Goal: Transaction & Acquisition: Purchase product/service

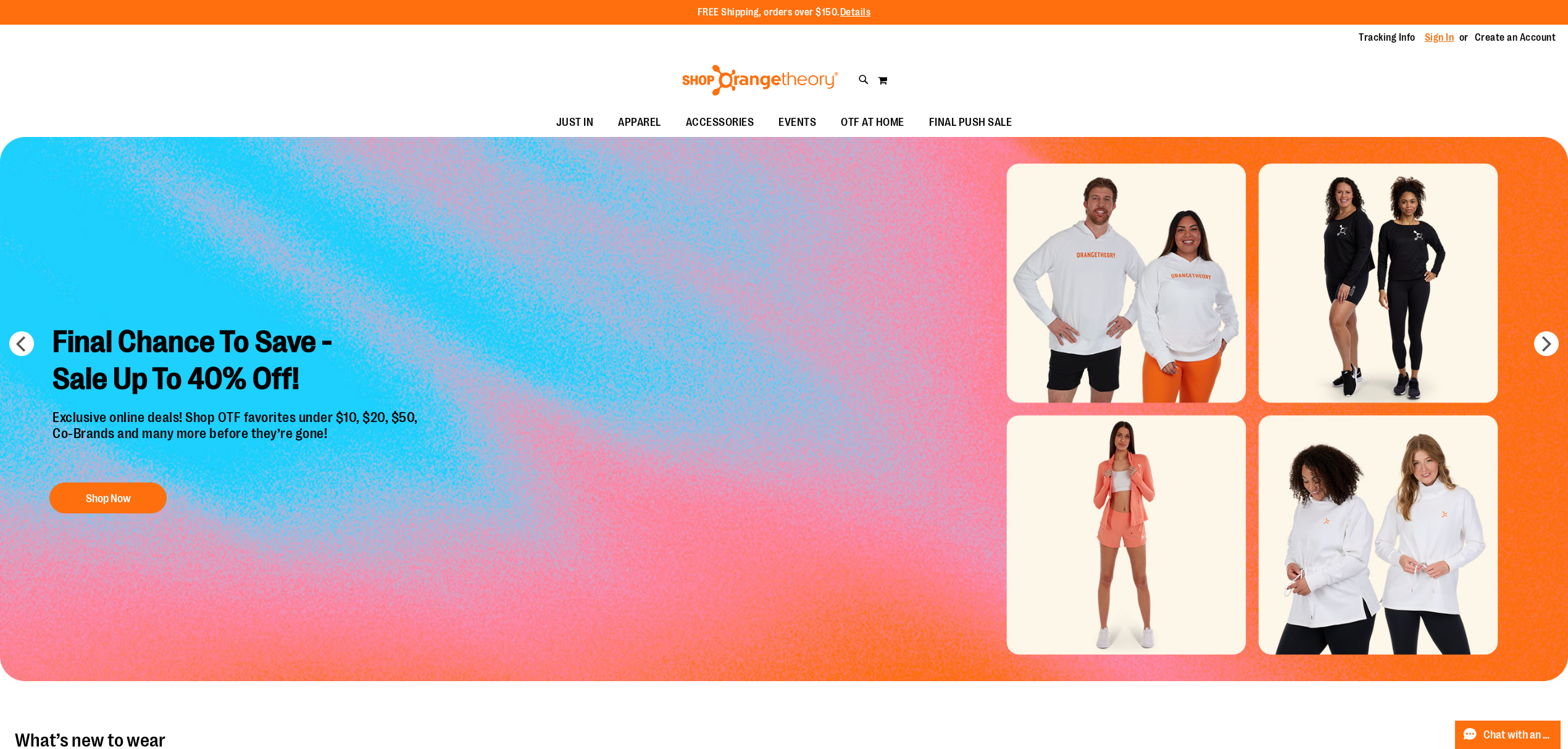
click at [1445, 35] on link "Sign In" at bounding box center [1439, 38] width 29 height 14
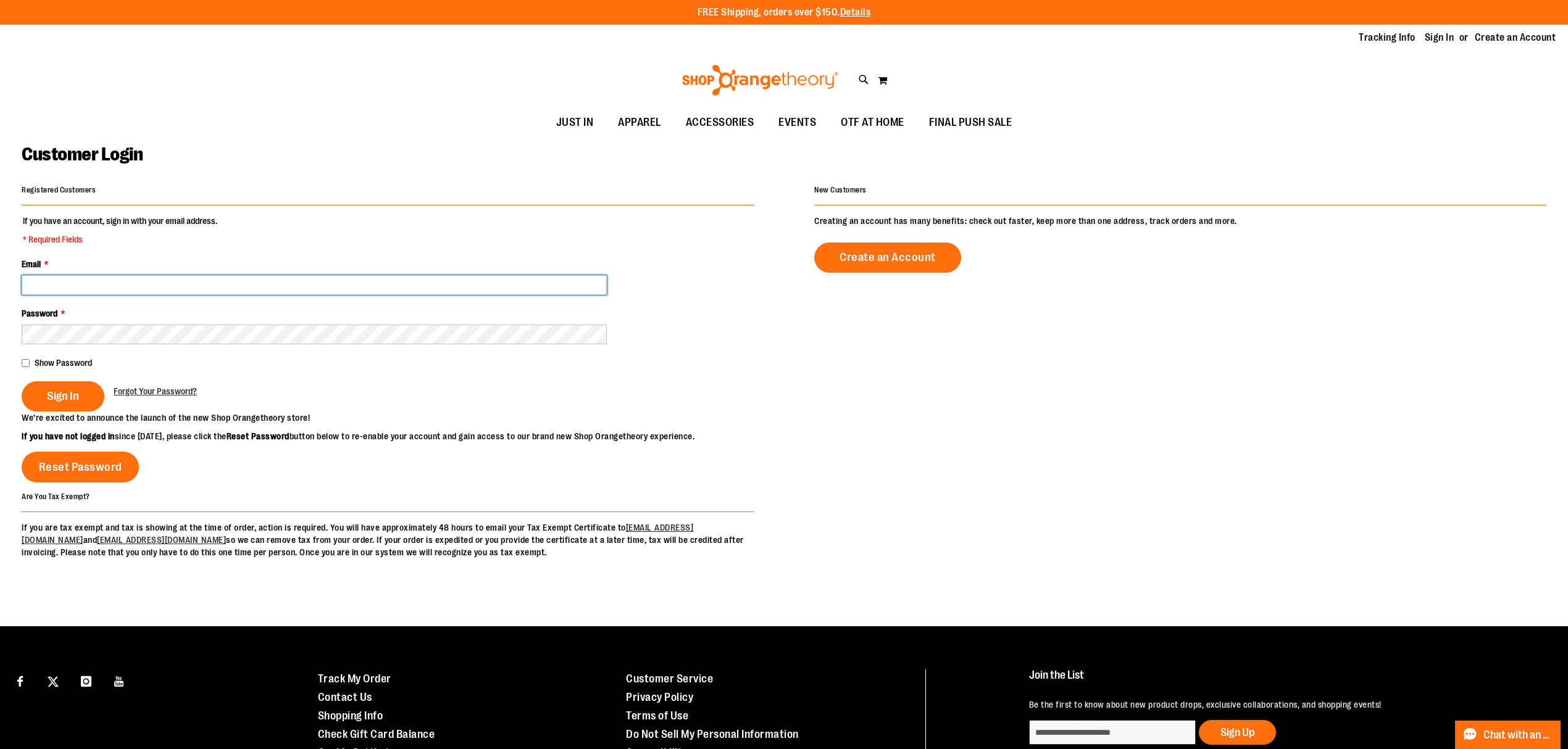
click at [384, 289] on input "Email *" at bounding box center [314, 285] width 585 height 19
type input "**********"
click at [21, 382] on button "Sign In" at bounding box center [62, 396] width 83 height 30
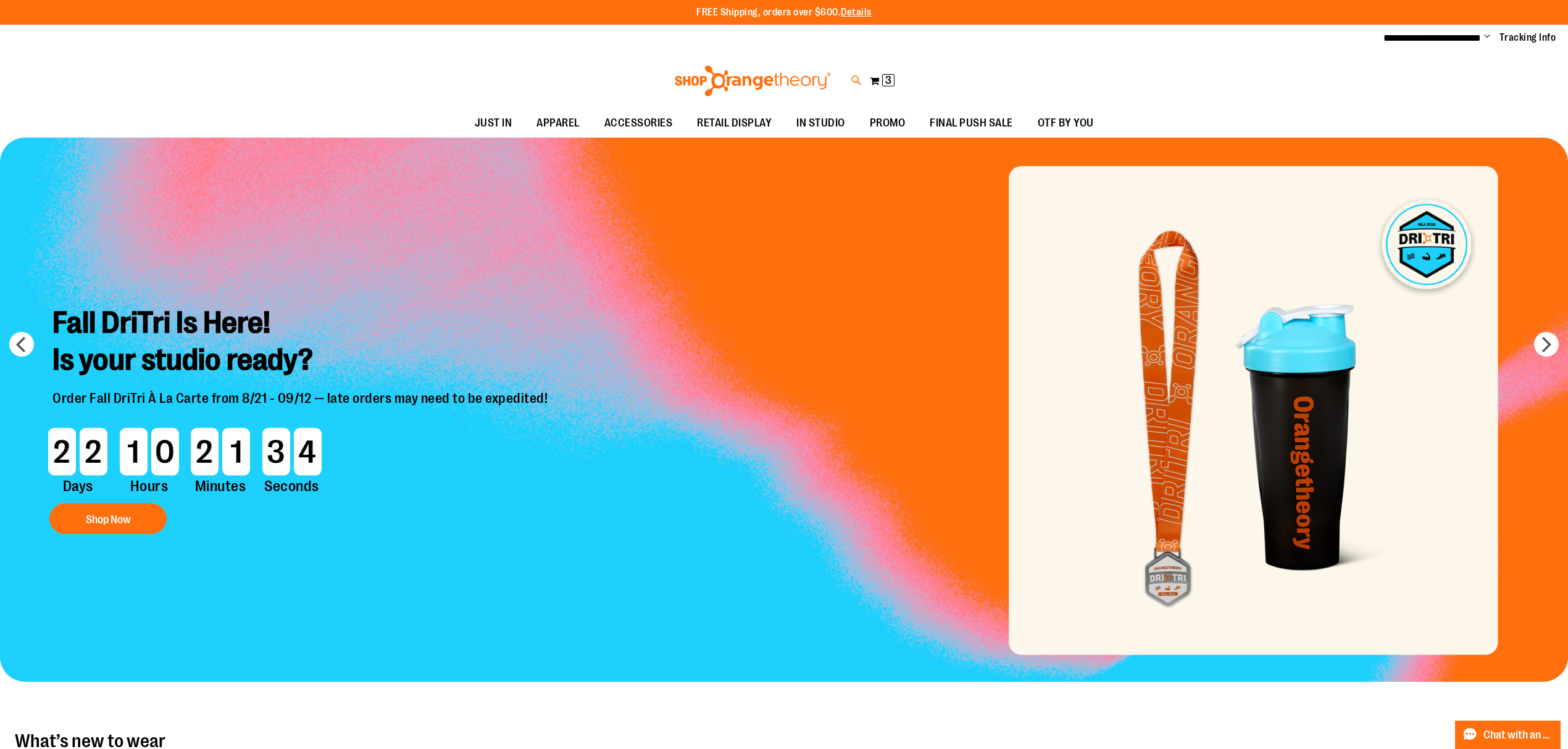
click at [855, 77] on icon at bounding box center [856, 80] width 11 height 15
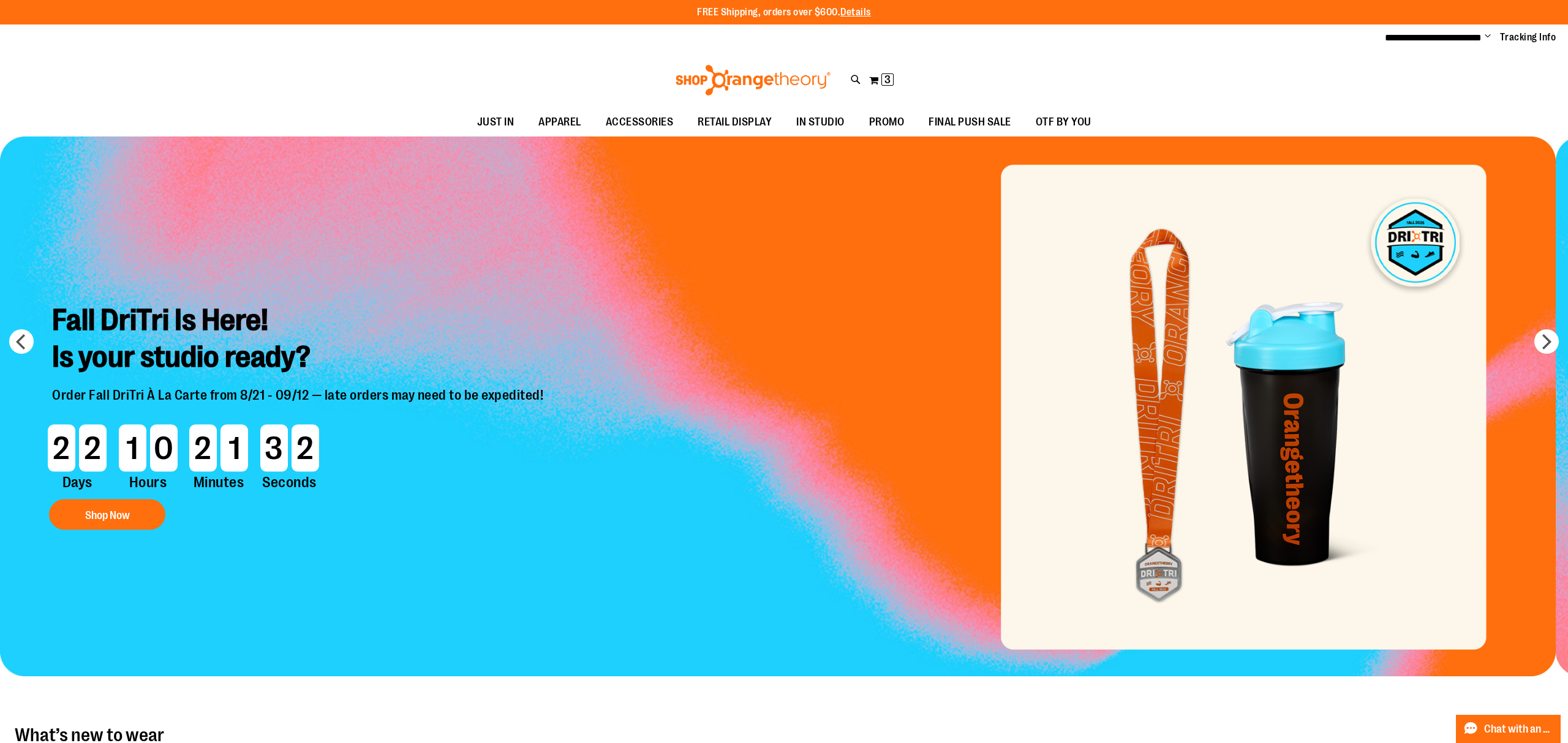
click at [450, 73] on input "Search" at bounding box center [784, 70] width 1247 height 41
type input "*********"
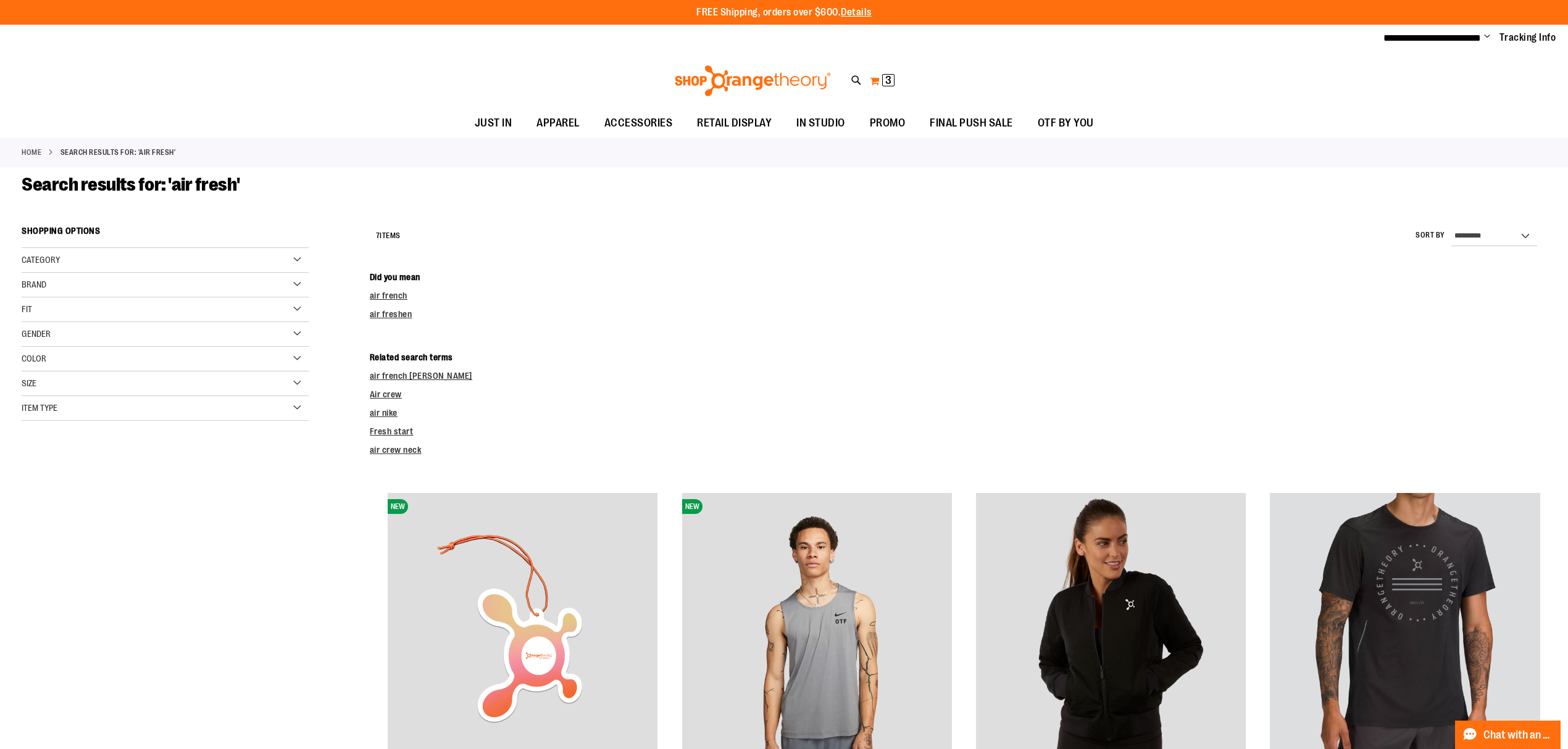
click at [889, 77] on span "3" at bounding box center [888, 80] width 6 height 13
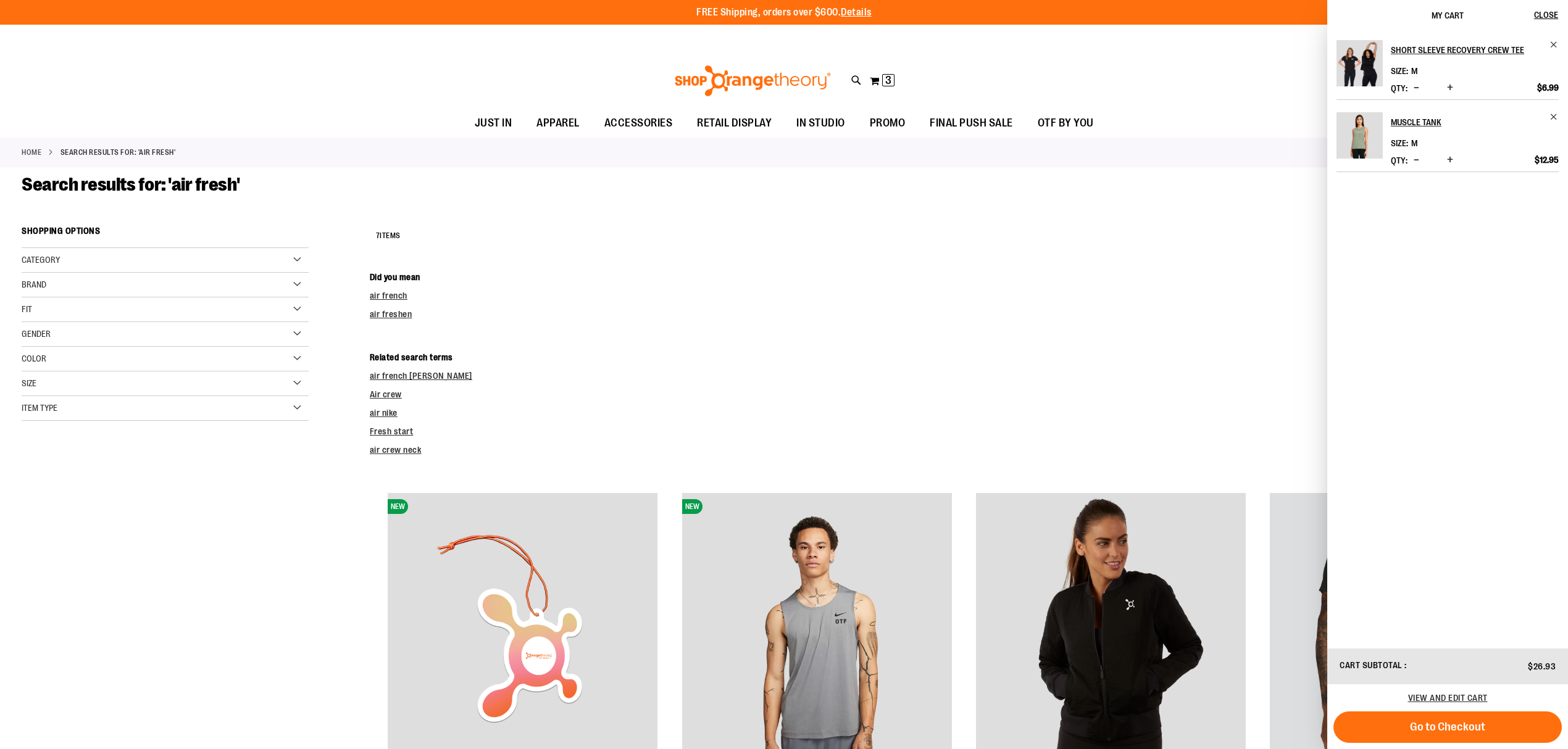
click at [1057, 364] on dl "Related search terms air french terry crew Air crew air nike Fresh start air cr…" at bounding box center [958, 404] width 1176 height 105
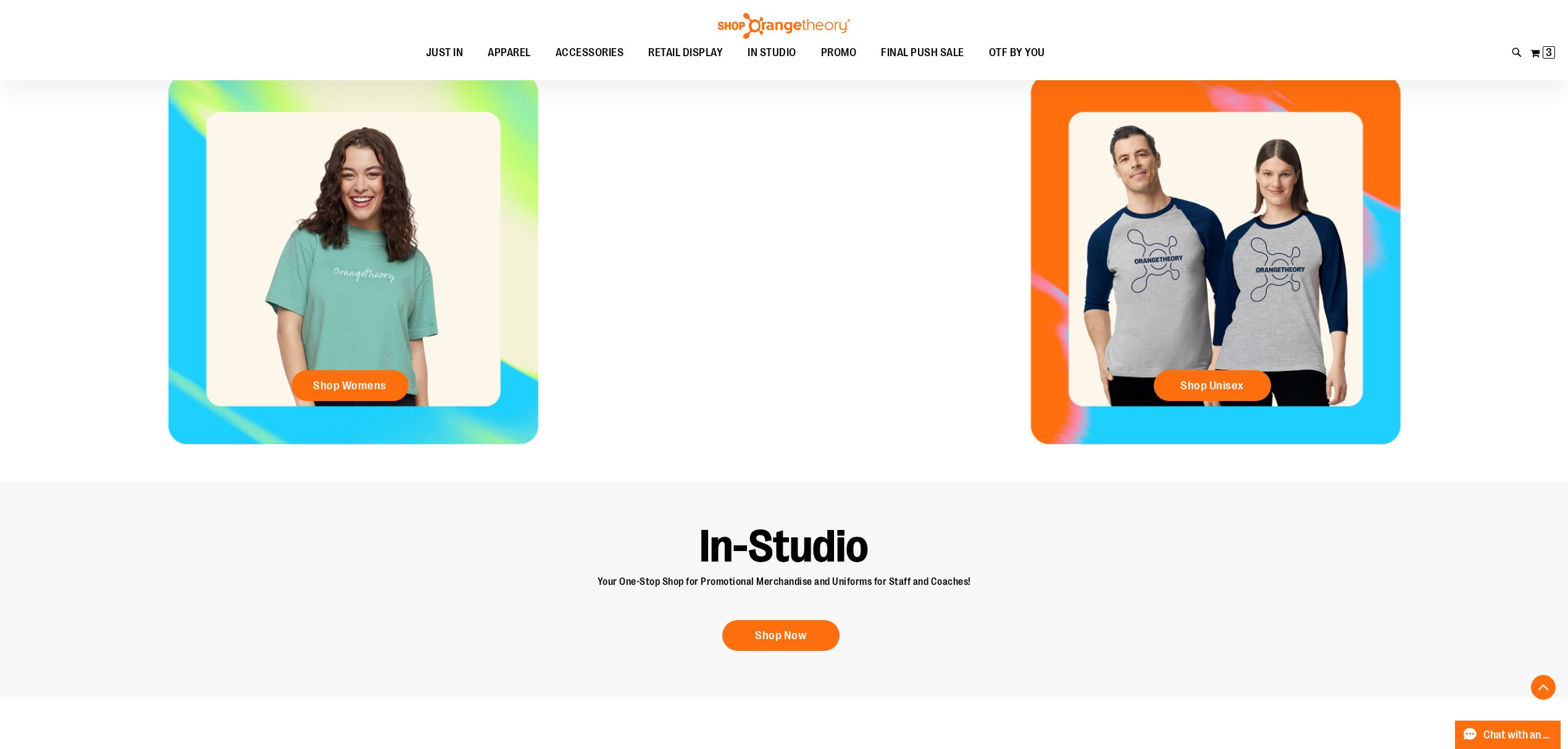
scroll to position [494, 0]
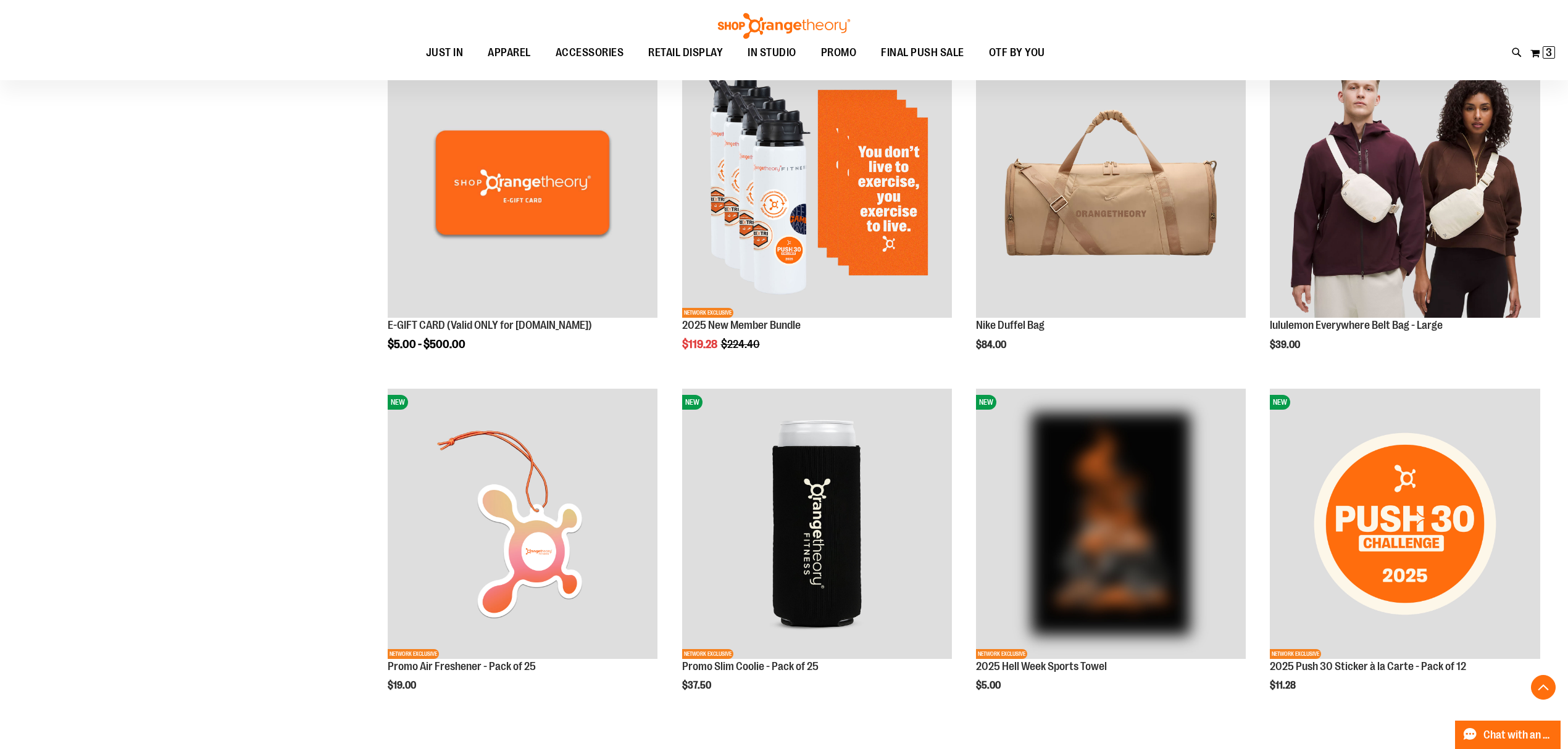
scroll to position [658, 0]
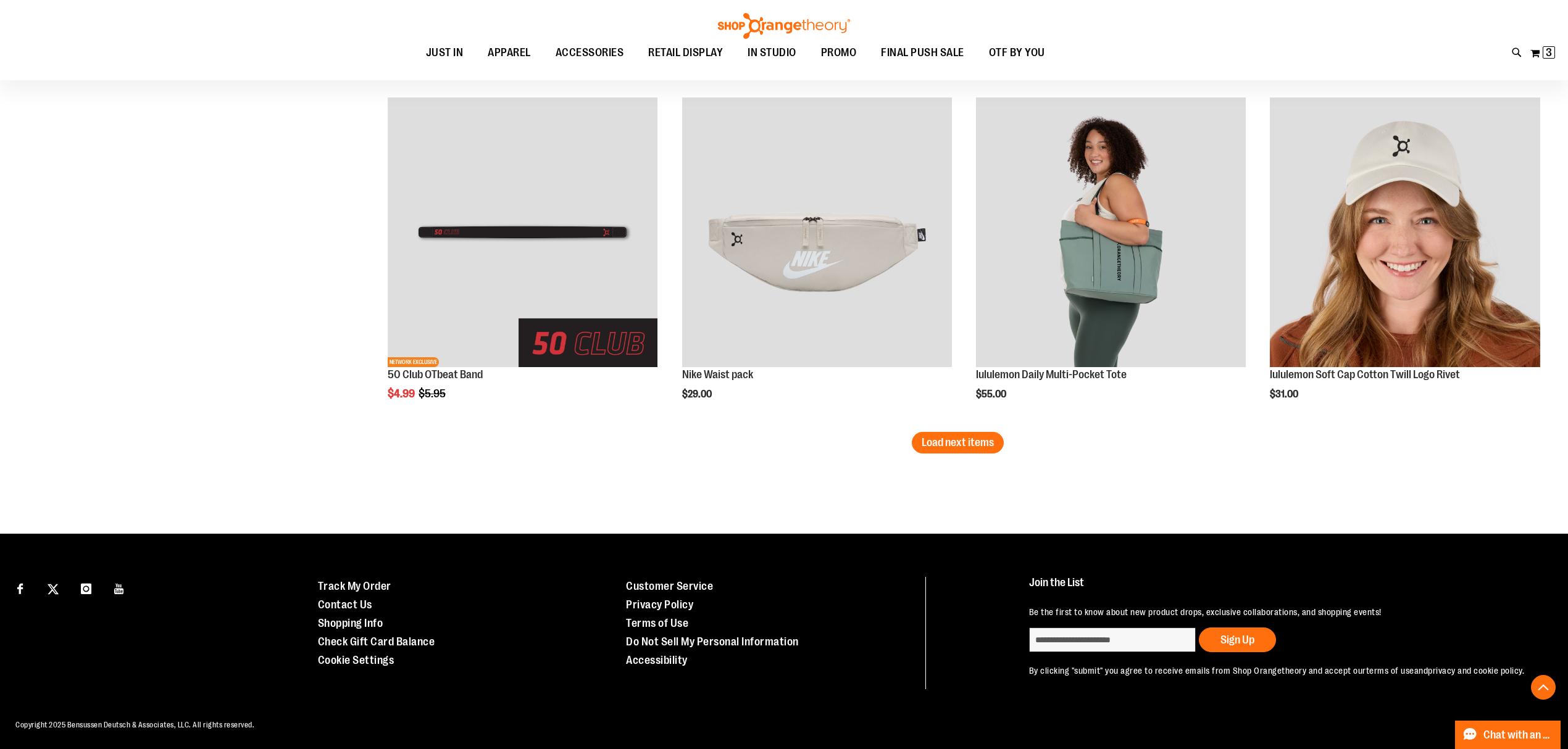
scroll to position [2751, 0]
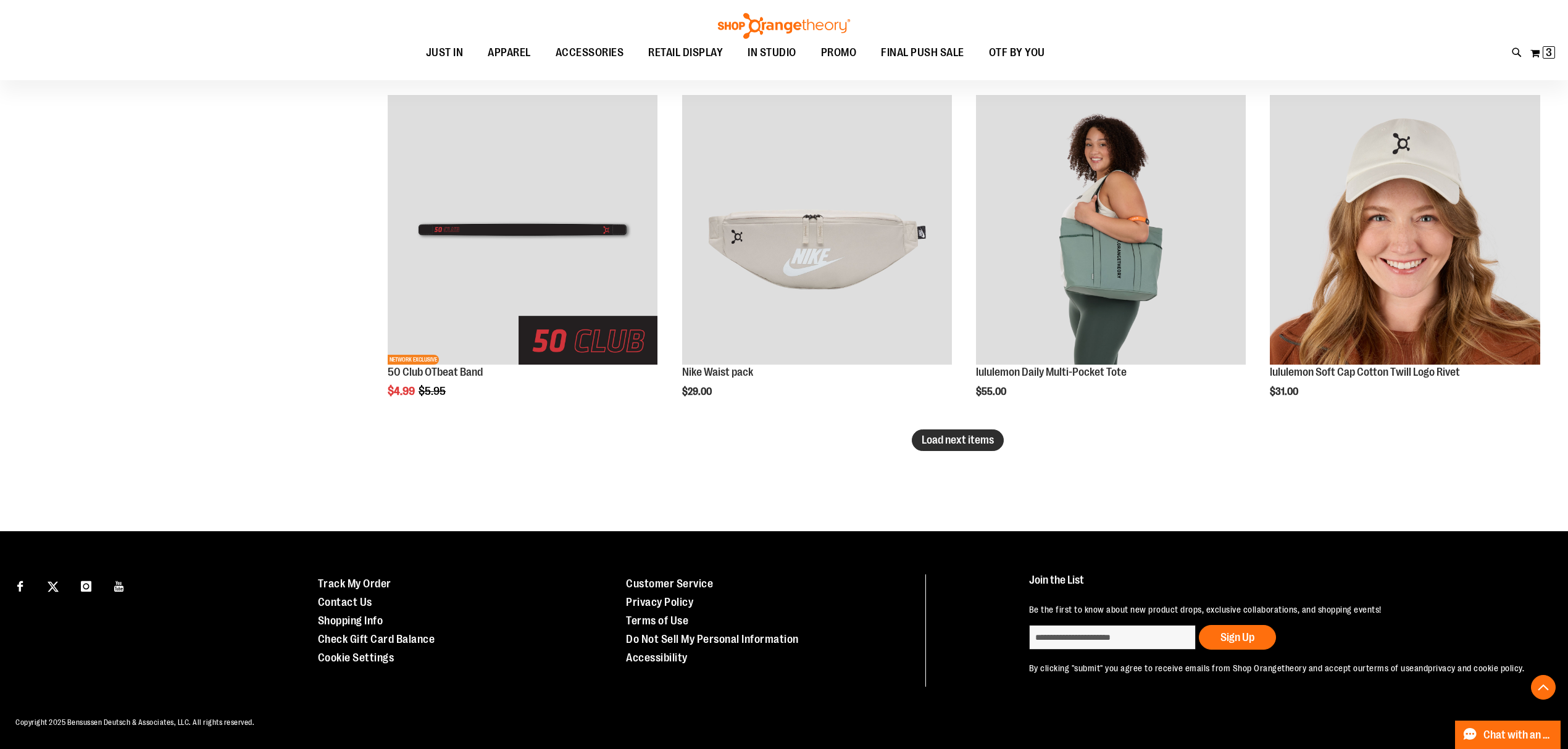
click at [943, 448] on button "Load next items" at bounding box center [957, 440] width 92 height 21
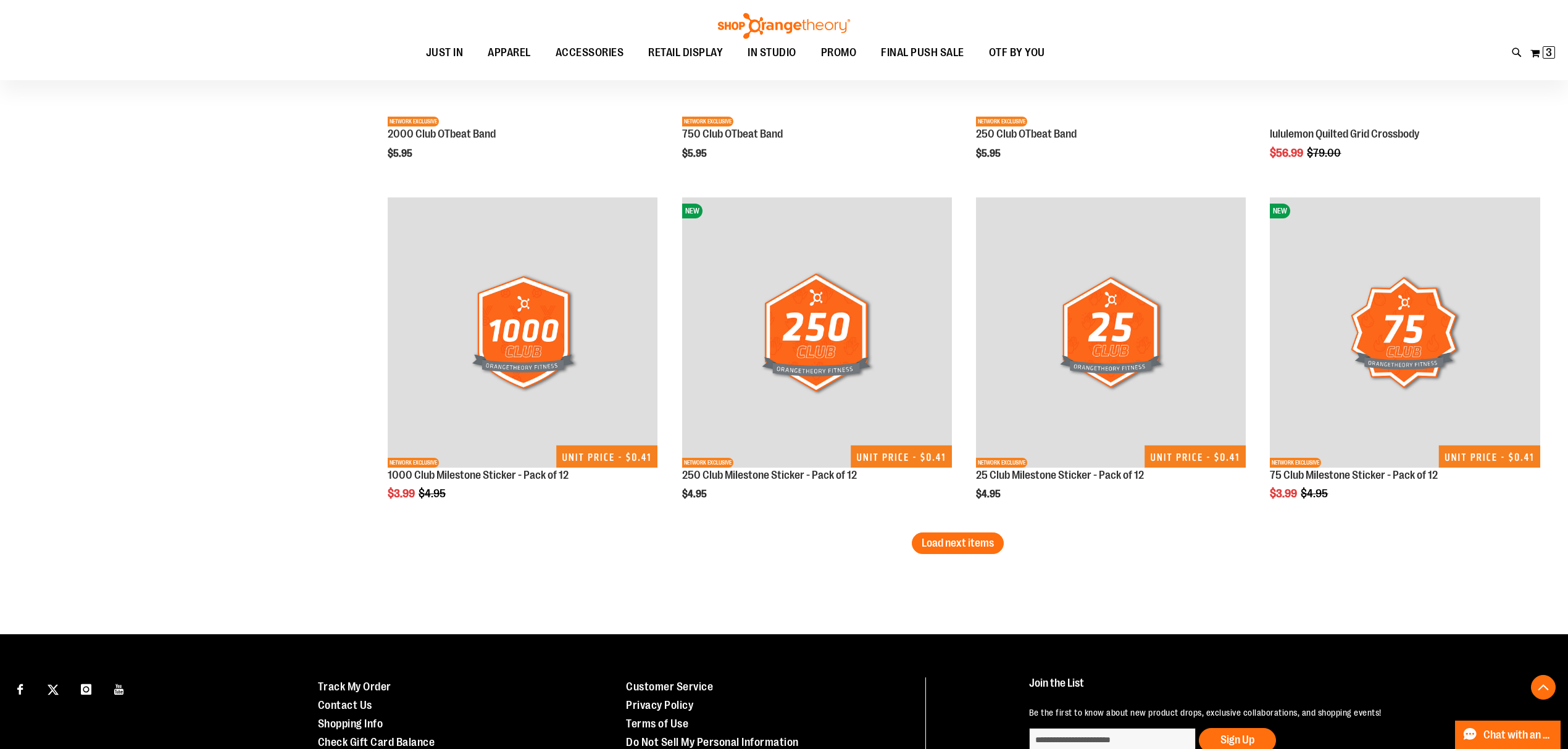
scroll to position [3773, 0]
